Goal: Task Accomplishment & Management: Manage account settings

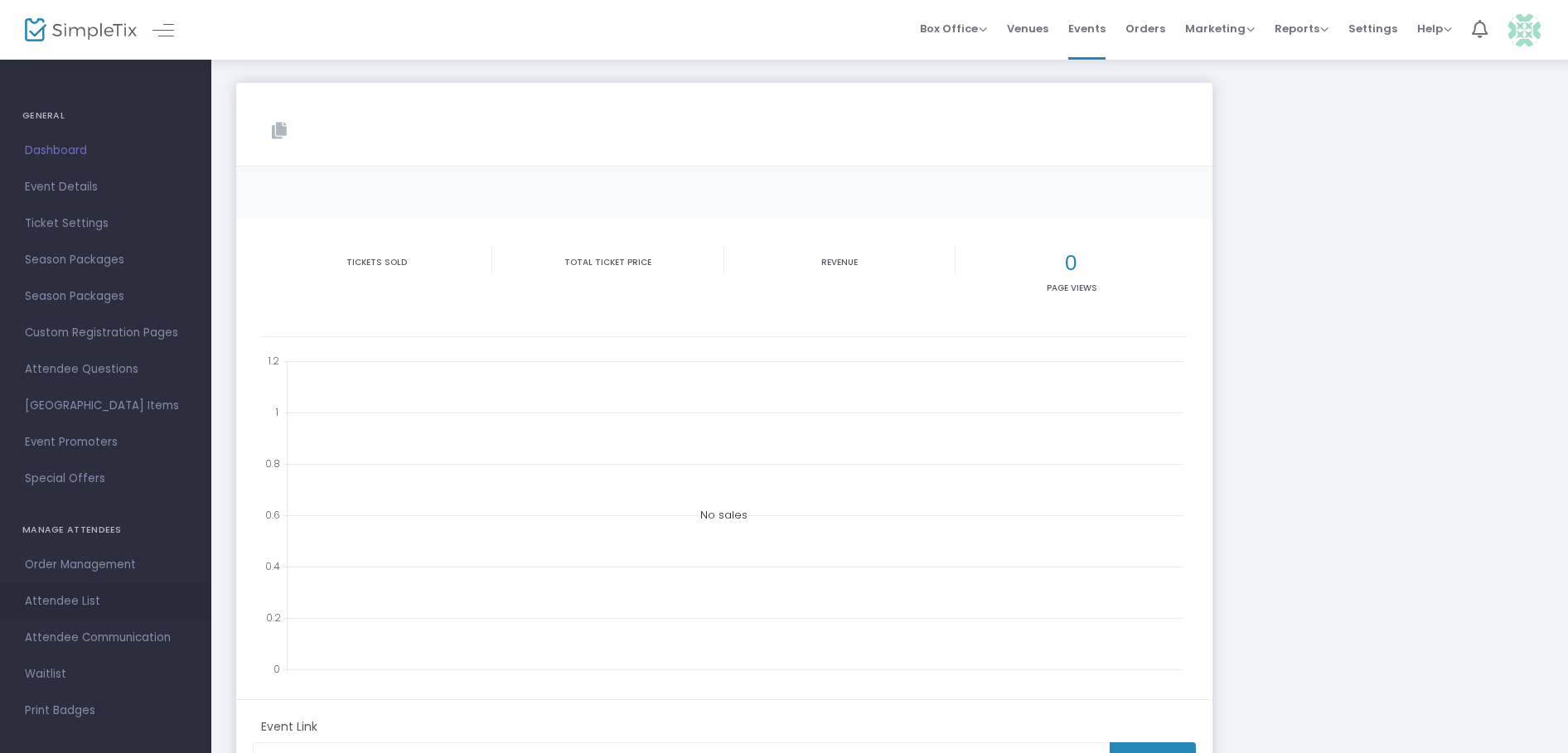
click at [63, 598] on span "Attendee List" at bounding box center [106, 601] width 161 height 21
